Goal: Find specific page/section: Find specific page/section

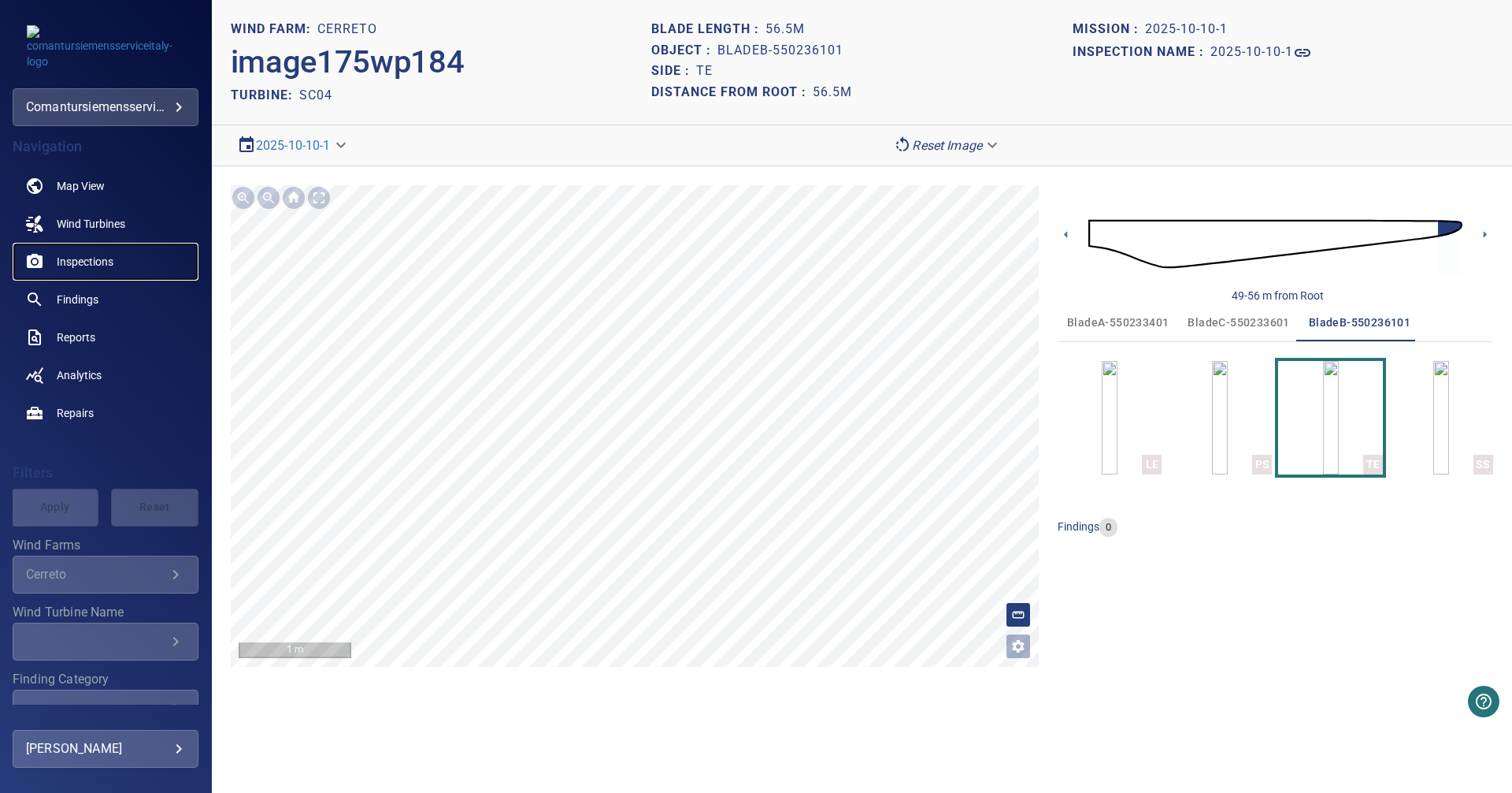
click at [85, 258] on span "Inspections" at bounding box center [84, 261] width 57 height 16
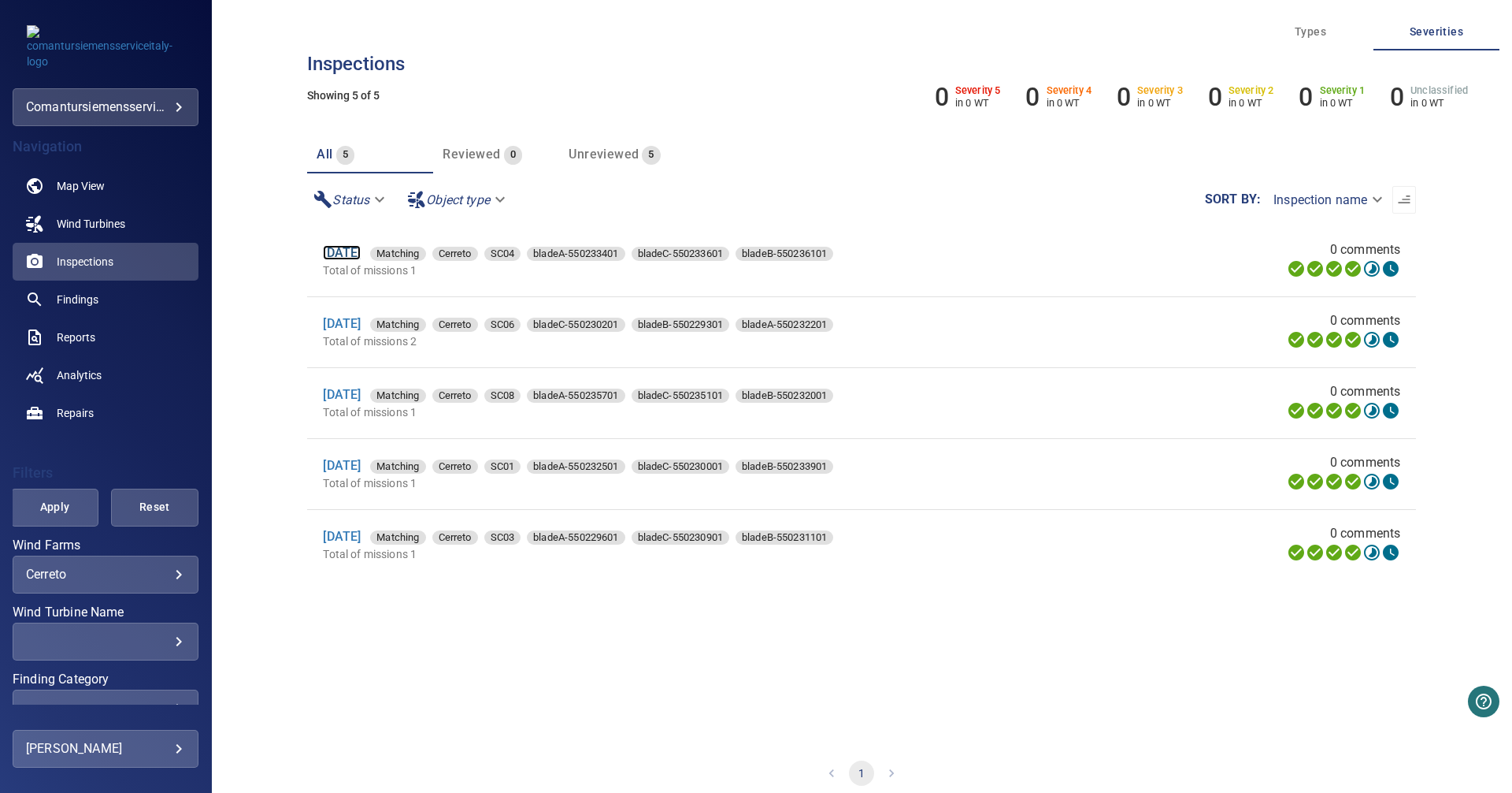
click at [361, 255] on link "[DATE]" at bounding box center [342, 252] width 38 height 15
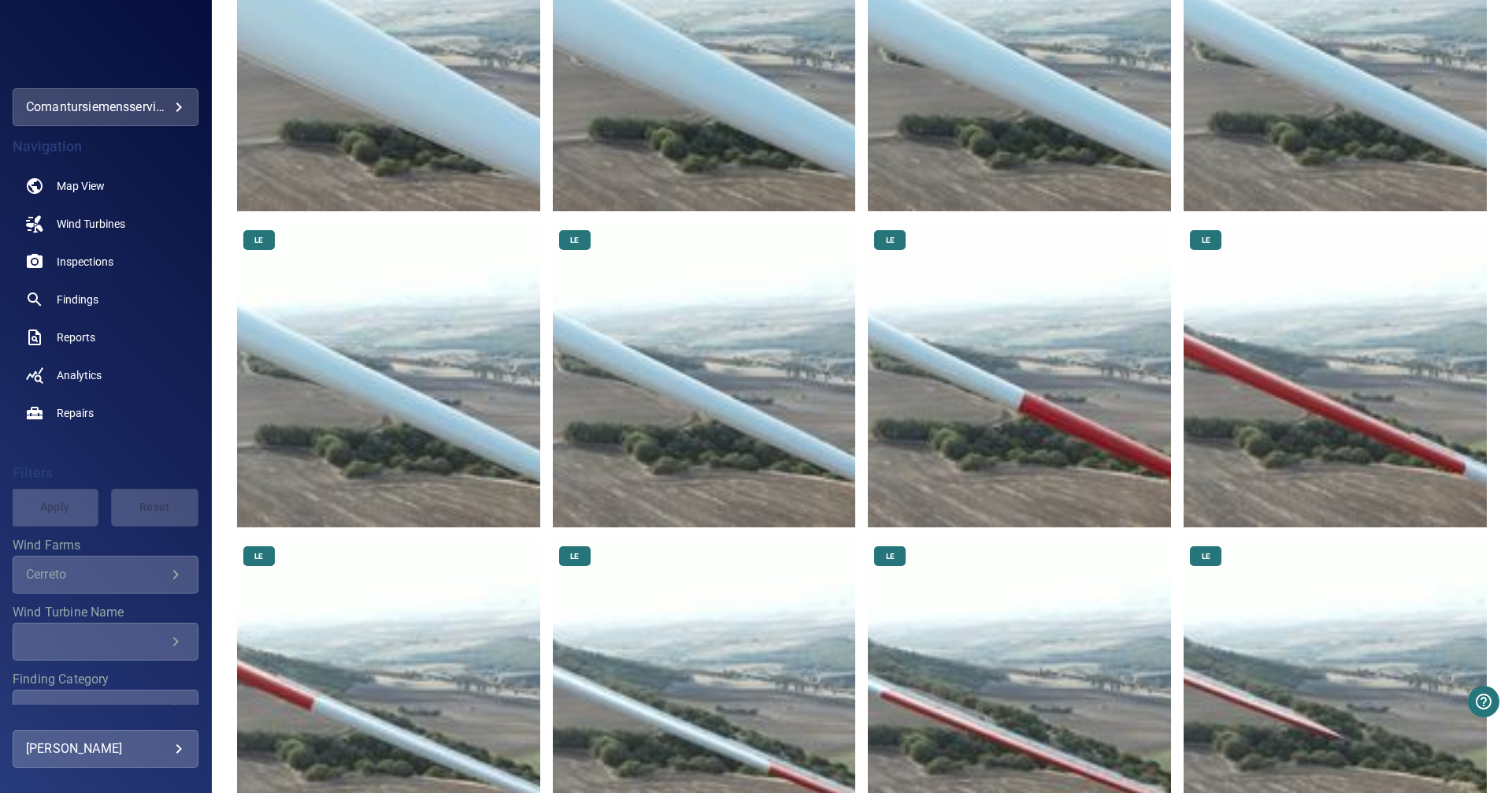
scroll to position [710, 0]
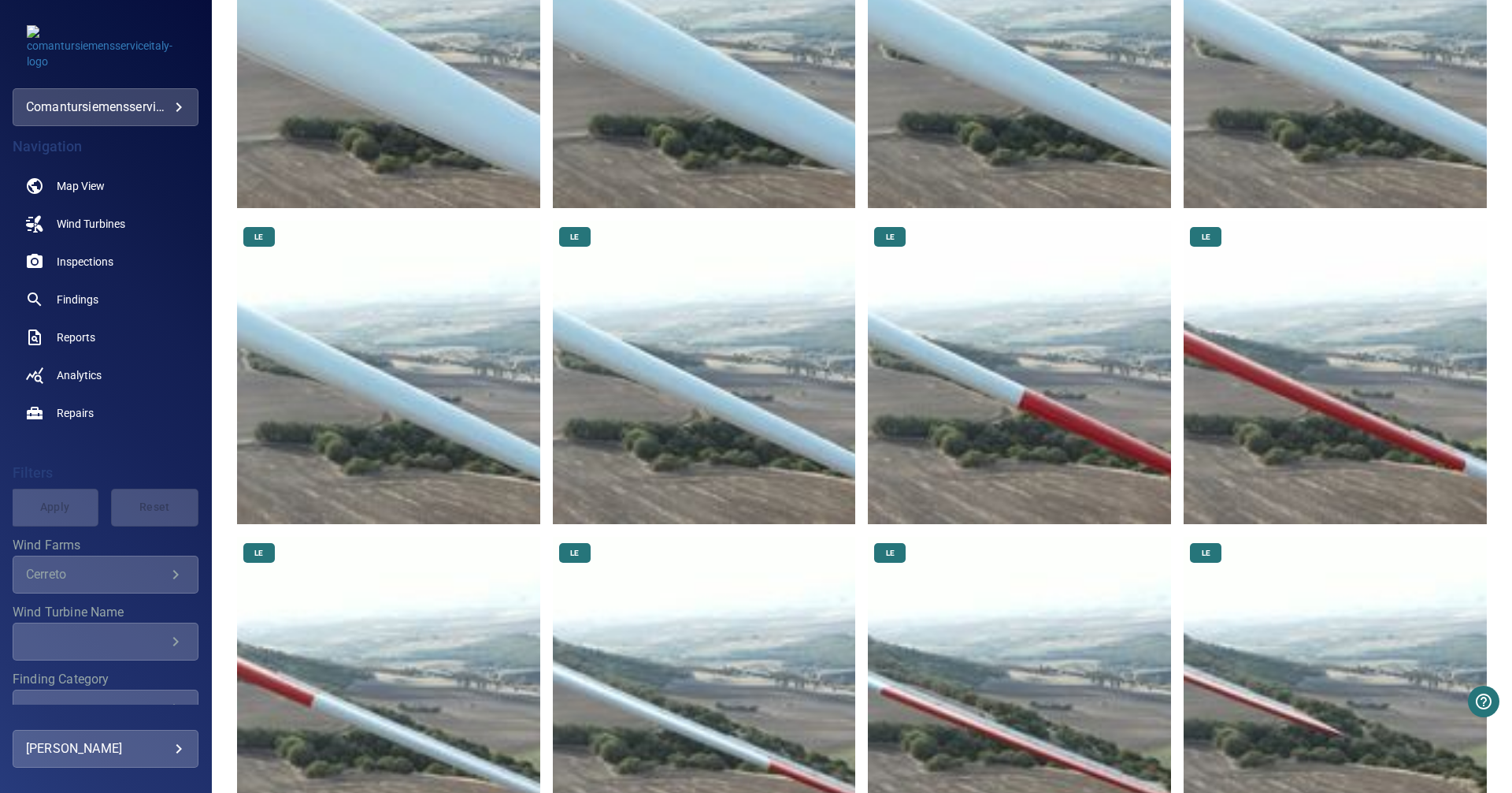
click at [752, 356] on img at bounding box center [704, 372] width 303 height 303
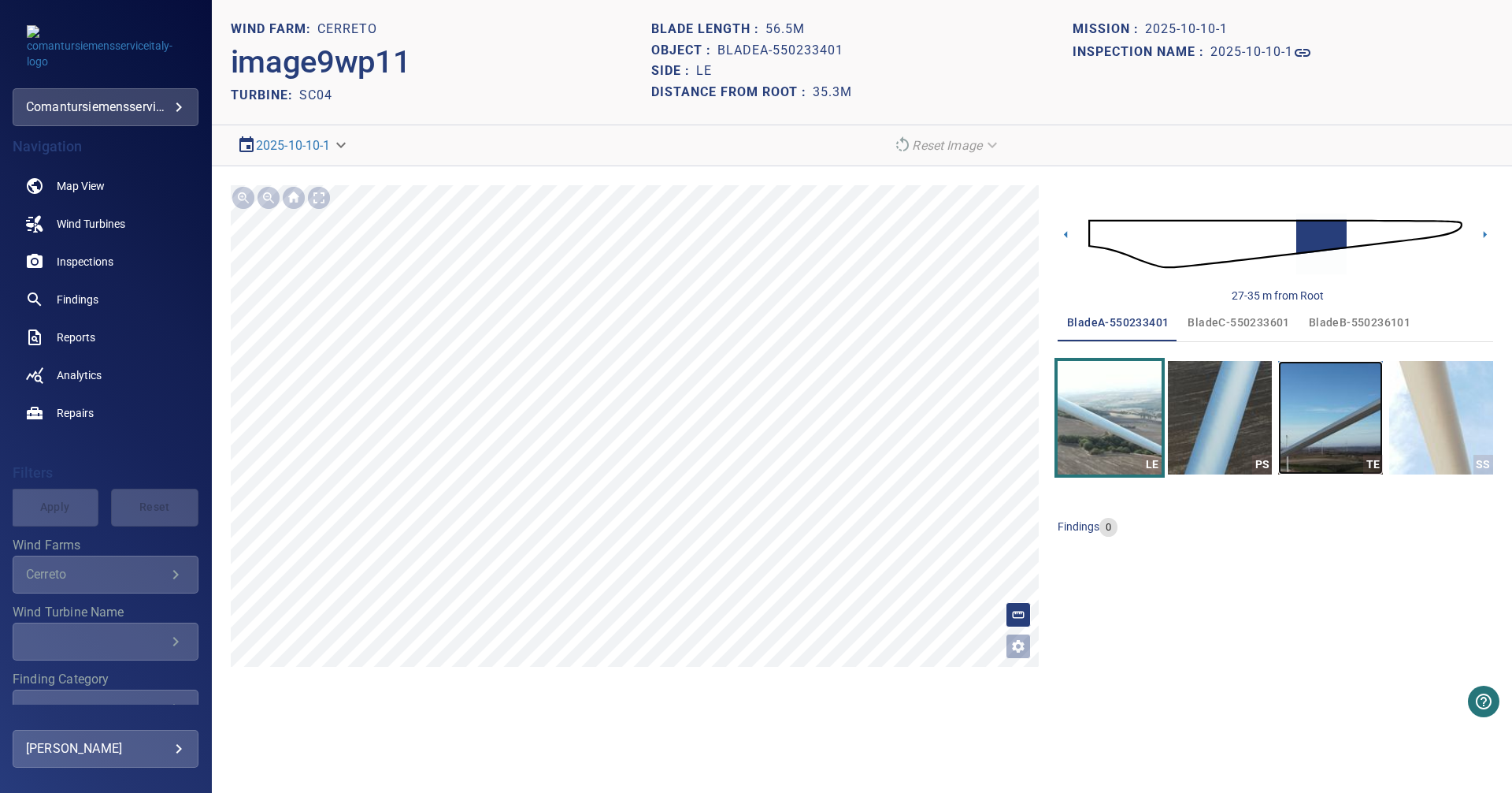
click at [1337, 408] on img "button" at bounding box center [1330, 417] width 104 height 113
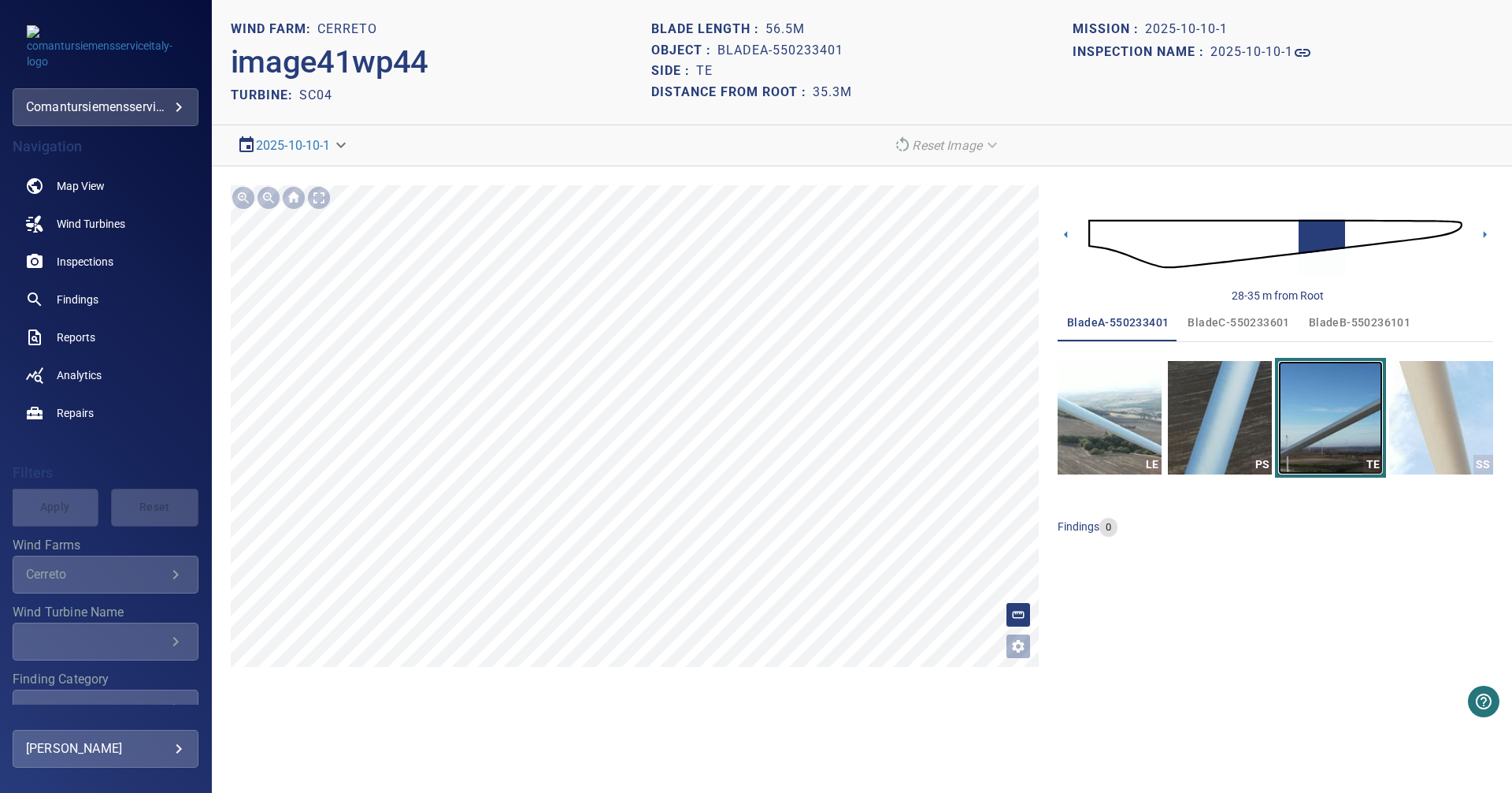
click at [1360, 403] on img "button" at bounding box center [1330, 417] width 104 height 113
click at [1214, 417] on img "button" at bounding box center [1220, 417] width 104 height 113
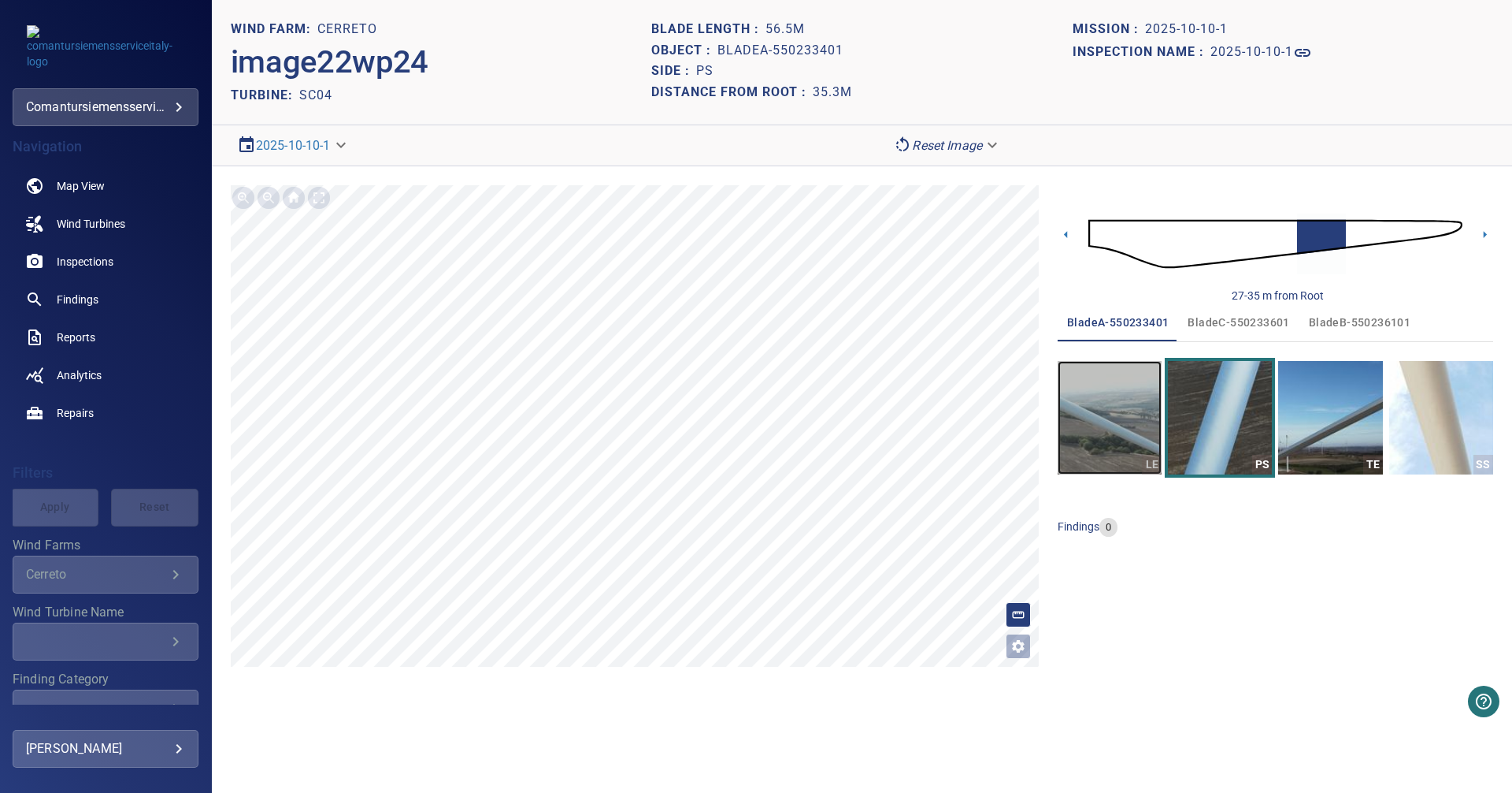
click at [1082, 430] on img "button" at bounding box center [1110, 417] width 104 height 113
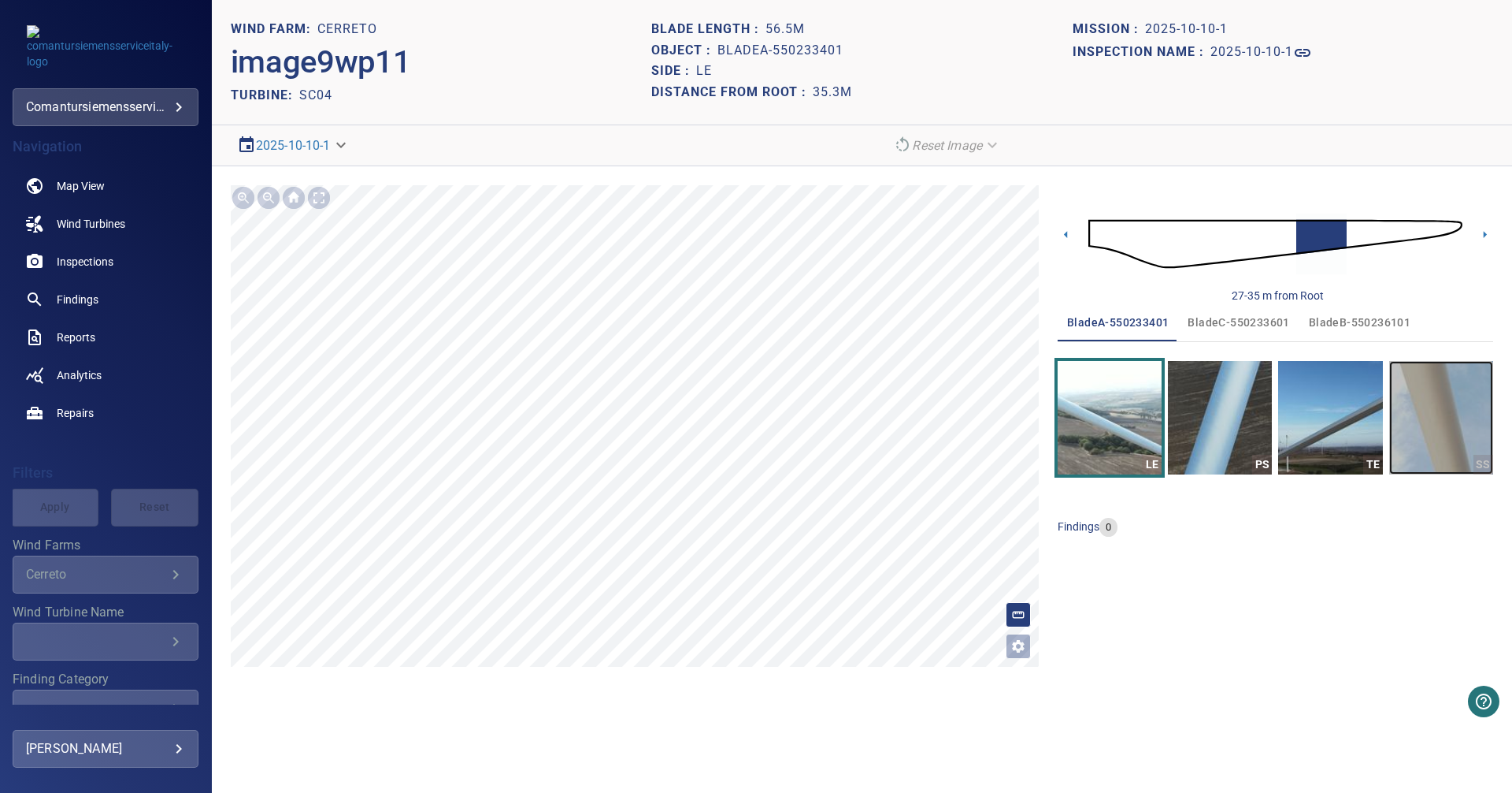
click at [1431, 426] on img "button" at bounding box center [1441, 417] width 104 height 113
